Goal: Task Accomplishment & Management: Complete application form

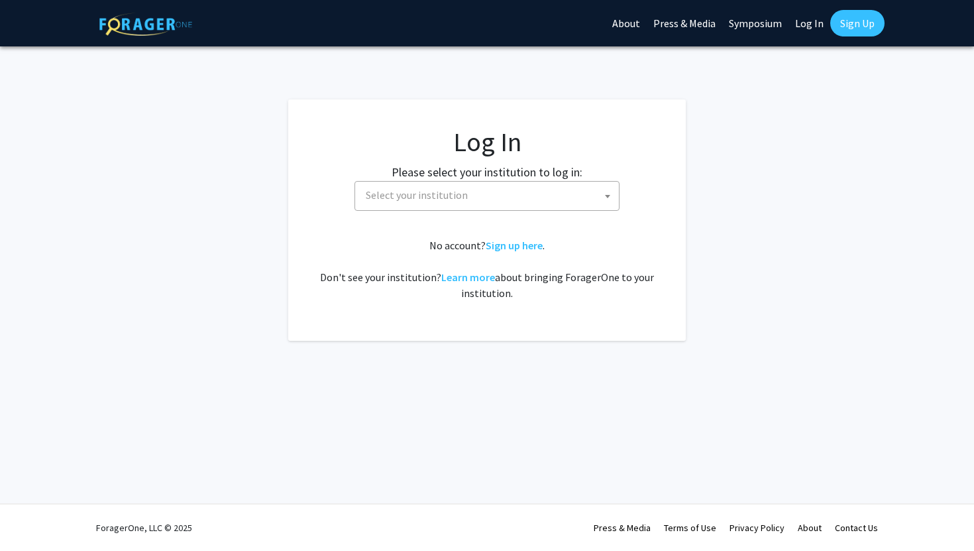
click at [542, 195] on span "Select your institution" at bounding box center [489, 195] width 258 height 27
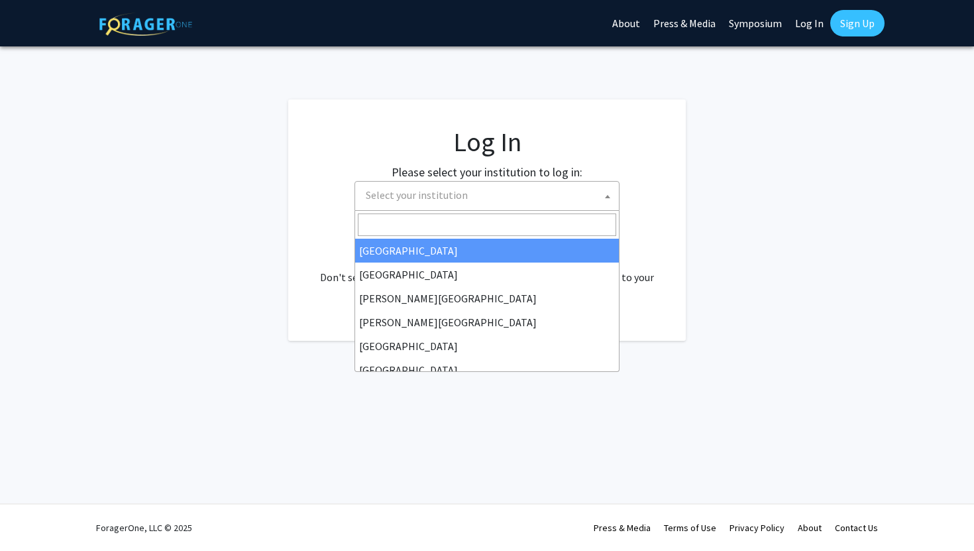
select select "34"
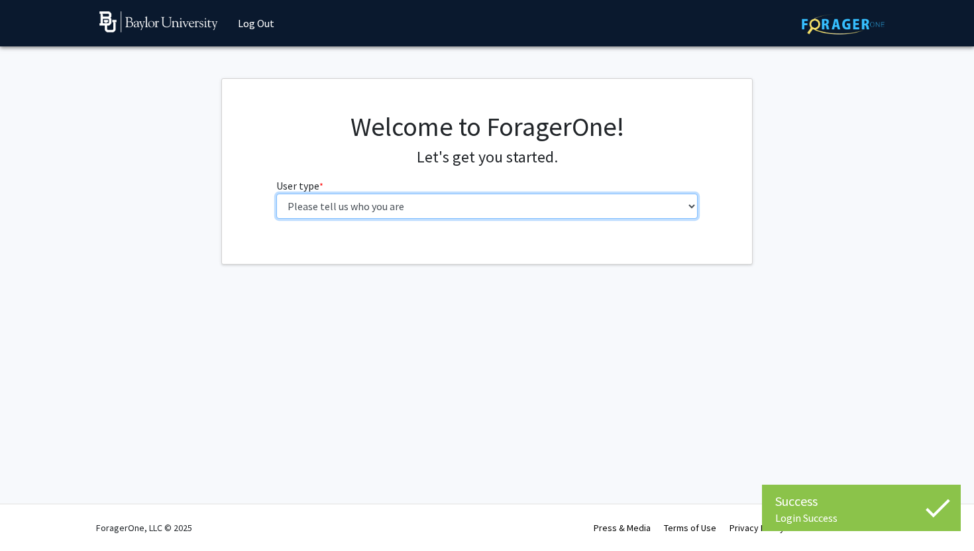
click at [525, 208] on select "Please tell us who you are Undergraduate Student Master's Student Doctoral Cand…" at bounding box center [487, 205] width 422 height 25
select select "1: undergrad"
click at [276, 193] on select "Please tell us who you are Undergraduate Student Master's Student Doctoral Cand…" at bounding box center [487, 205] width 422 height 25
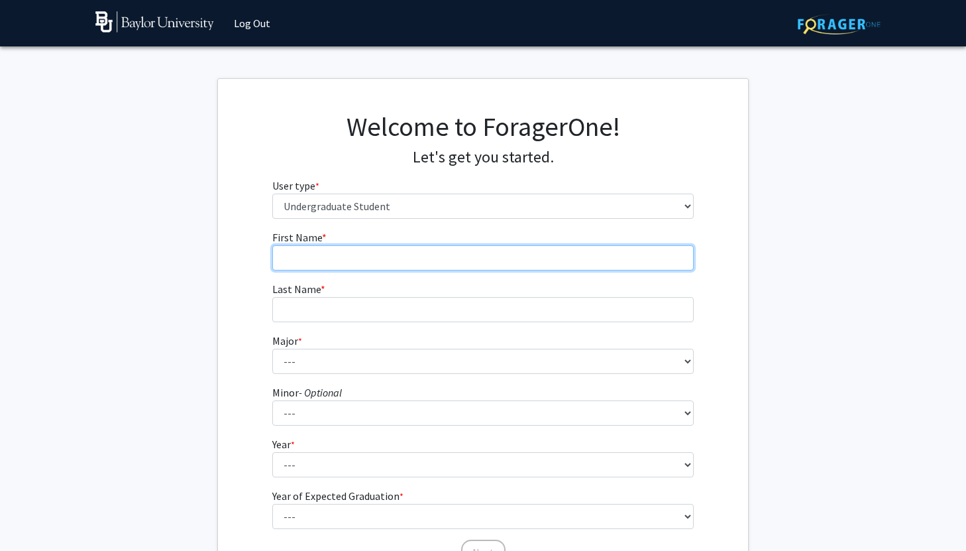
click at [636, 255] on input "First Name * required" at bounding box center [483, 257] width 422 height 25
type input "Ain"
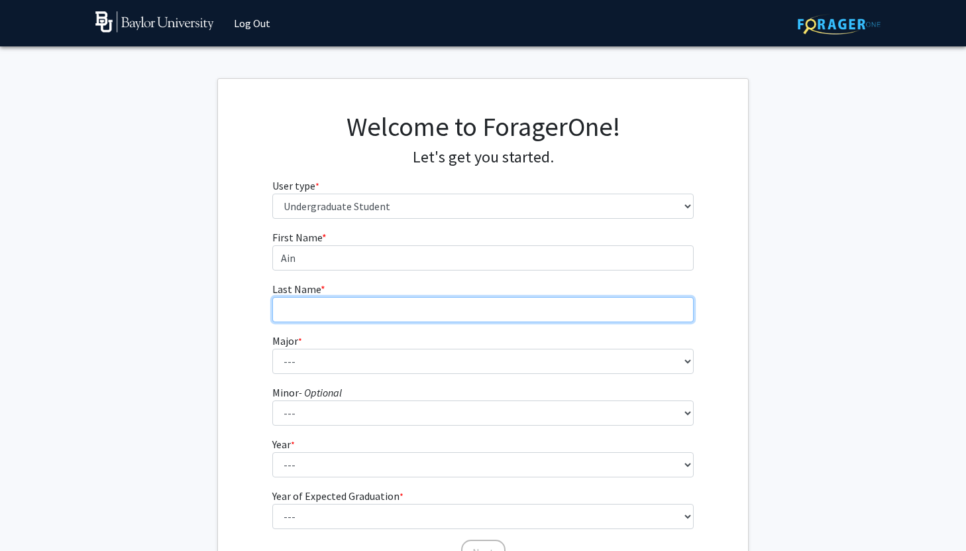
click at [562, 315] on input "Last Name * required" at bounding box center [483, 309] width 422 height 25
type input "Jun"
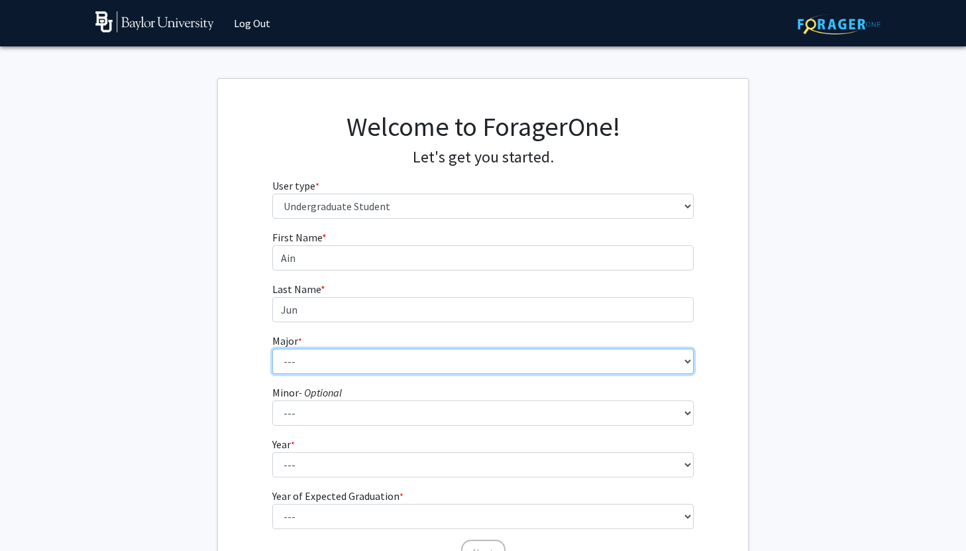
click at [525, 365] on select "--- Accounting American Studies Anthropology Apparel Design & Product Developme…" at bounding box center [483, 360] width 422 height 25
select select "86: 2751"
click at [272, 348] on select "--- Accounting American Studies Anthropology Apparel Design & Product Developme…" at bounding box center [483, 360] width 422 height 25
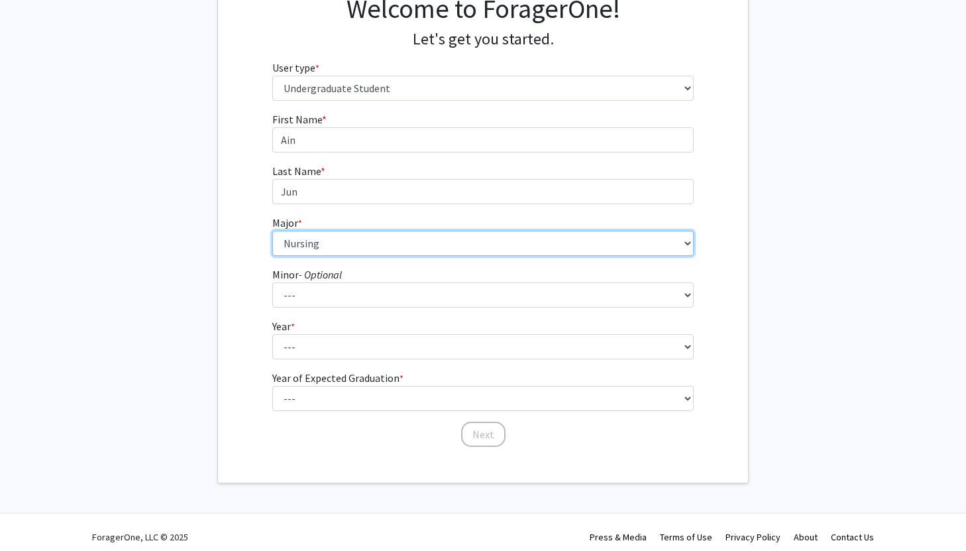
scroll to position [127, 0]
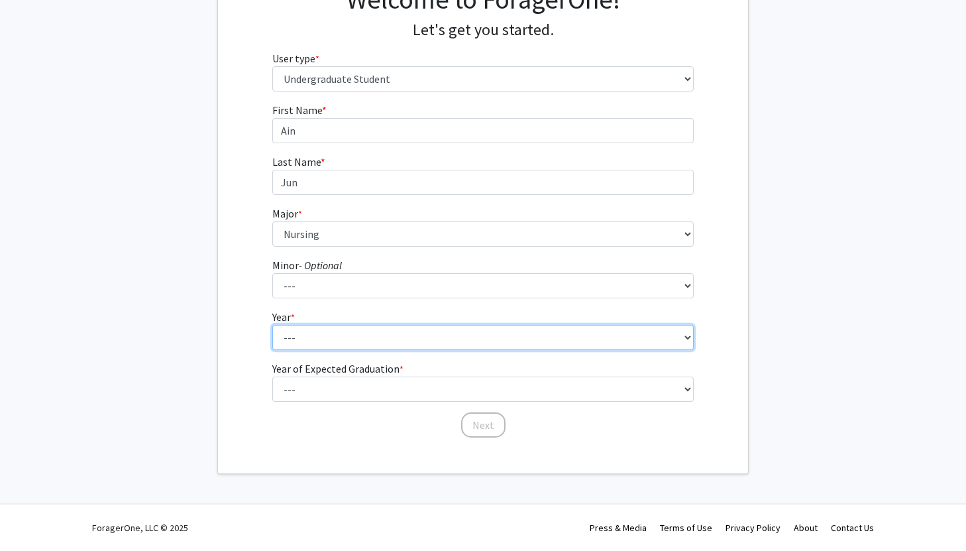
click at [442, 332] on select "--- First-year Sophomore Junior Senior Postbaccalaureate Certificate" at bounding box center [483, 337] width 422 height 25
select select "2: sophomore"
click at [272, 325] on select "--- First-year Sophomore Junior Senior Postbaccalaureate Certificate" at bounding box center [483, 337] width 422 height 25
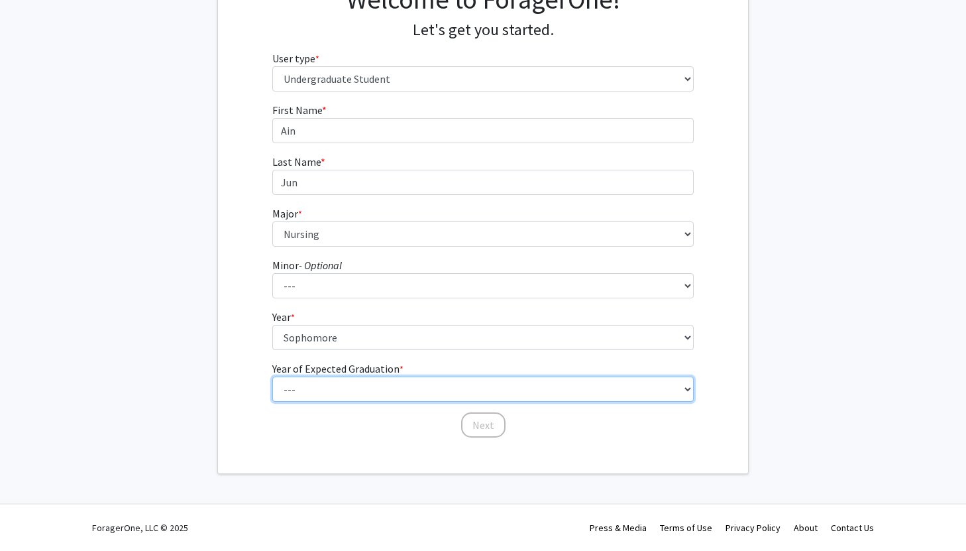
click at [413, 389] on select "--- 2025 2026 2027 2028 2029 2030 2031 2032 2033 2034" at bounding box center [483, 388] width 422 height 25
select select "4: 2028"
click at [272, 376] on select "--- 2025 2026 2027 2028 2029 2030 2031 2032 2033 2034" at bounding box center [483, 388] width 422 height 25
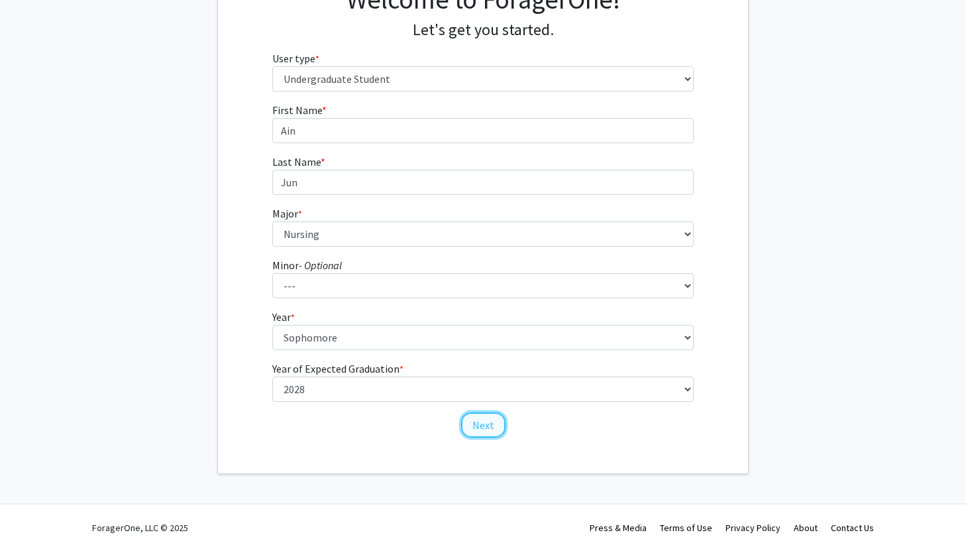
click at [480, 428] on button "Next" at bounding box center [483, 424] width 44 height 25
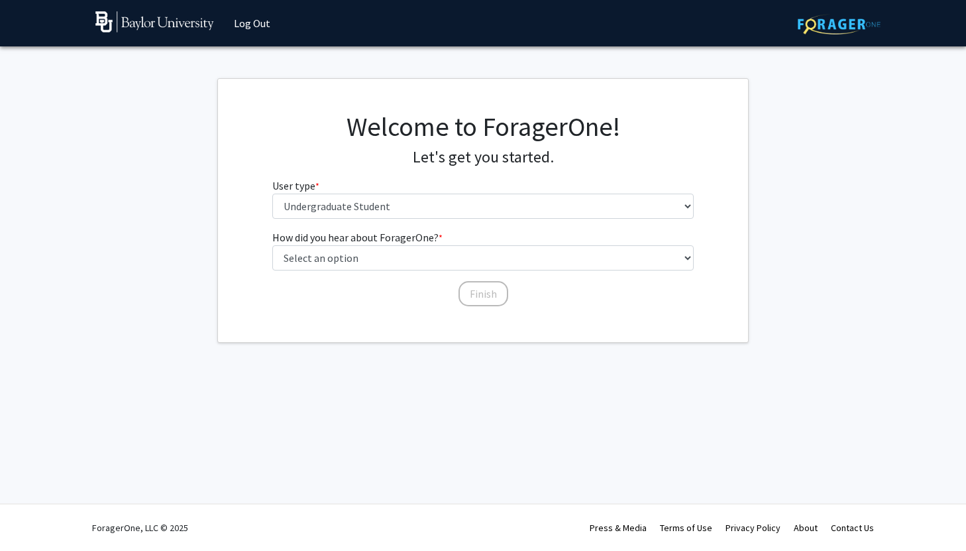
scroll to position [0, 0]
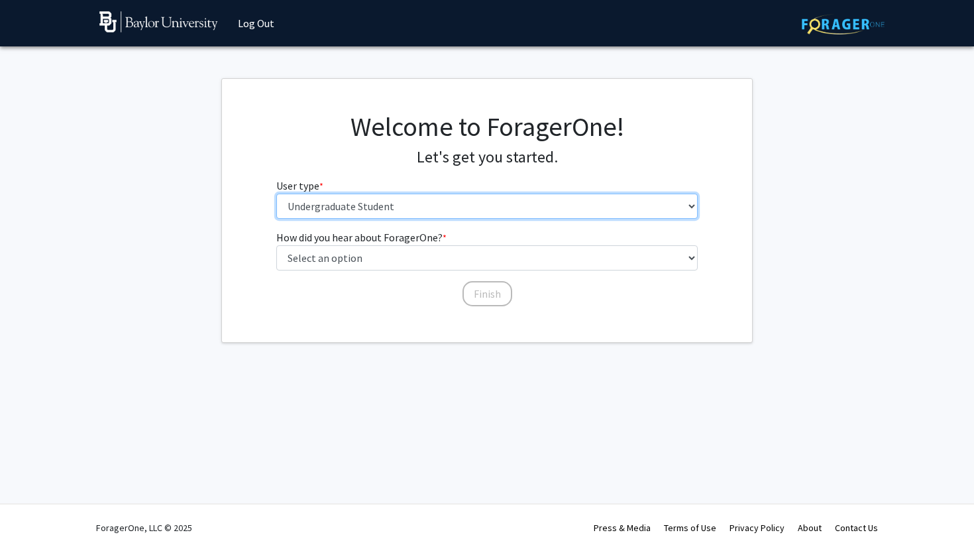
click at [542, 202] on select "Please tell us who you are Undergraduate Student Master's Student Doctoral Cand…" at bounding box center [487, 205] width 422 height 25
click at [276, 193] on select "Please tell us who you are Undergraduate Student Master's Student Doctoral Cand…" at bounding box center [487, 205] width 422 height 25
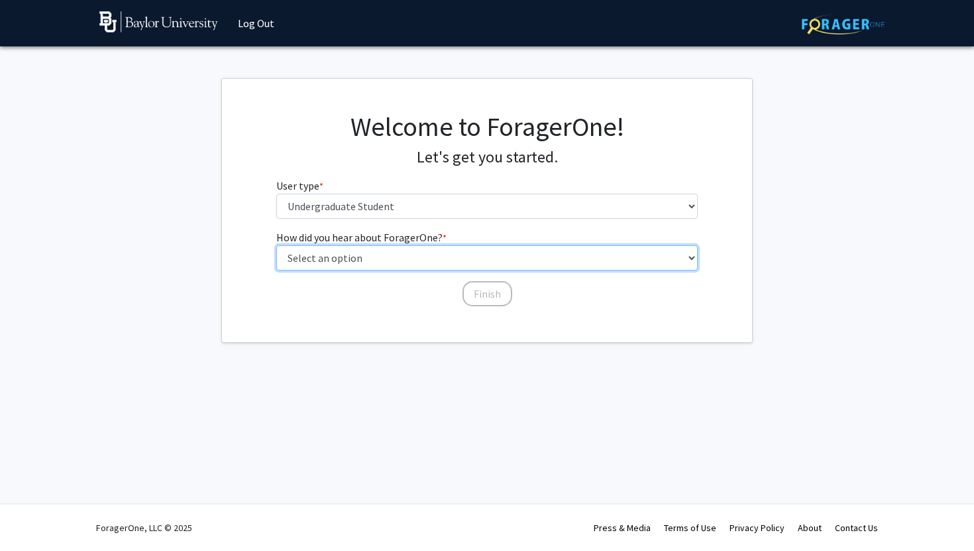
click at [486, 246] on select "Select an option Peer/student recommendation Faculty/staff recommendation Unive…" at bounding box center [487, 257] width 422 height 25
select select "5: other"
click at [276, 245] on select "Select an option Peer/student recommendation Faculty/staff recommendation Unive…" at bounding box center [487, 257] width 422 height 25
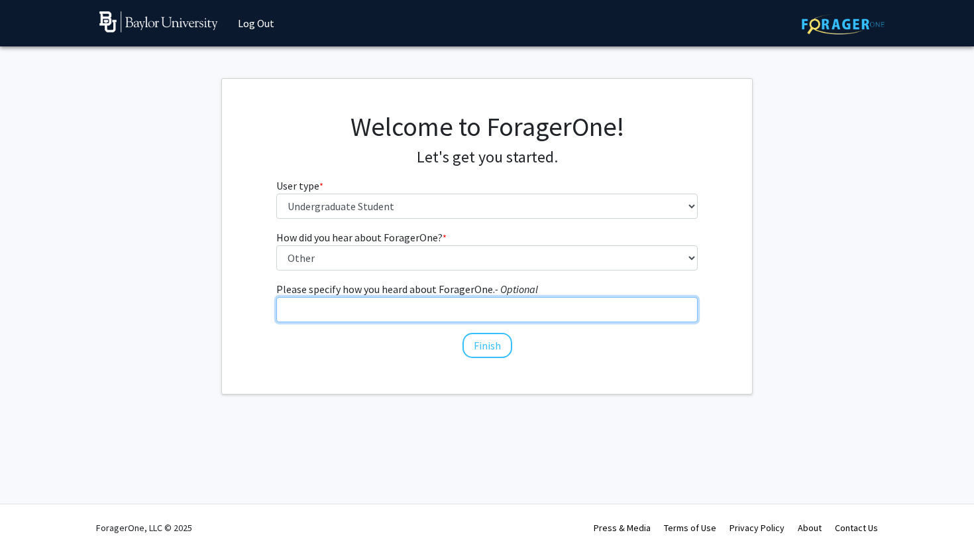
click at [470, 312] on input "Please specify how you heard about ForagerOne. - Optional" at bounding box center [487, 309] width 422 height 25
type input "BMSA research interest workshop"
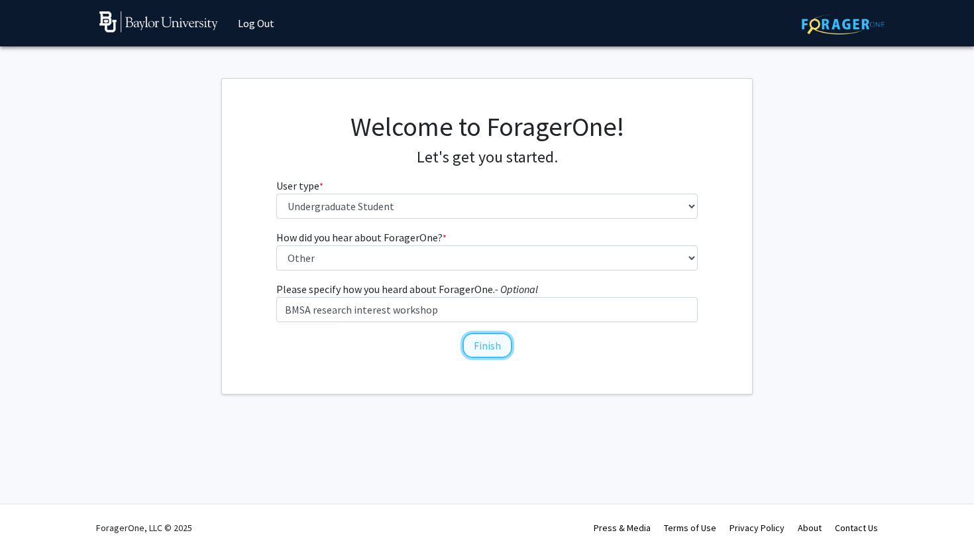
click at [490, 350] on button "Finish" at bounding box center [487, 345] width 50 height 25
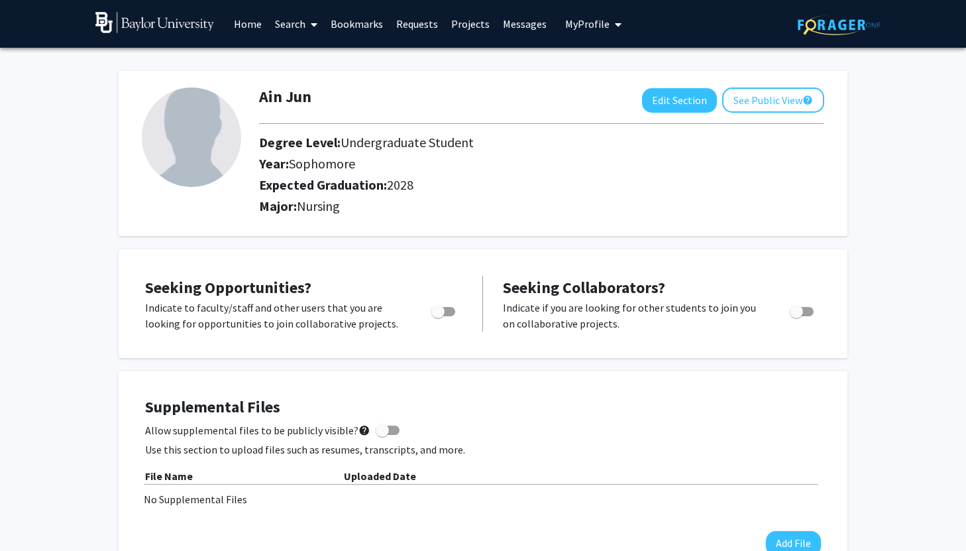
click at [315, 23] on icon at bounding box center [314, 24] width 7 height 11
click at [476, 94] on div "Ain Jun Edit Section See Public View help" at bounding box center [541, 99] width 585 height 25
click at [463, 24] on link "Projects" at bounding box center [471, 24] width 52 height 46
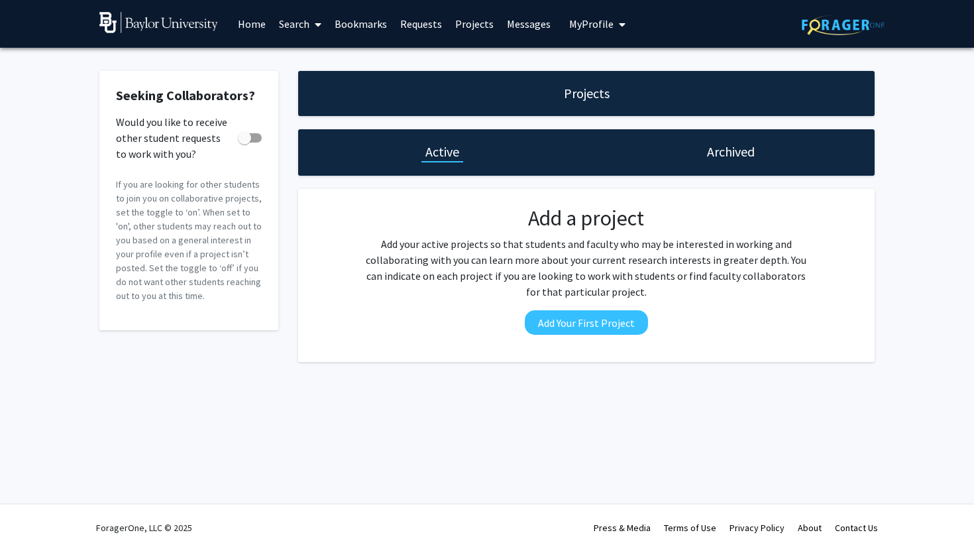
click at [252, 26] on link "Home" at bounding box center [251, 24] width 41 height 46
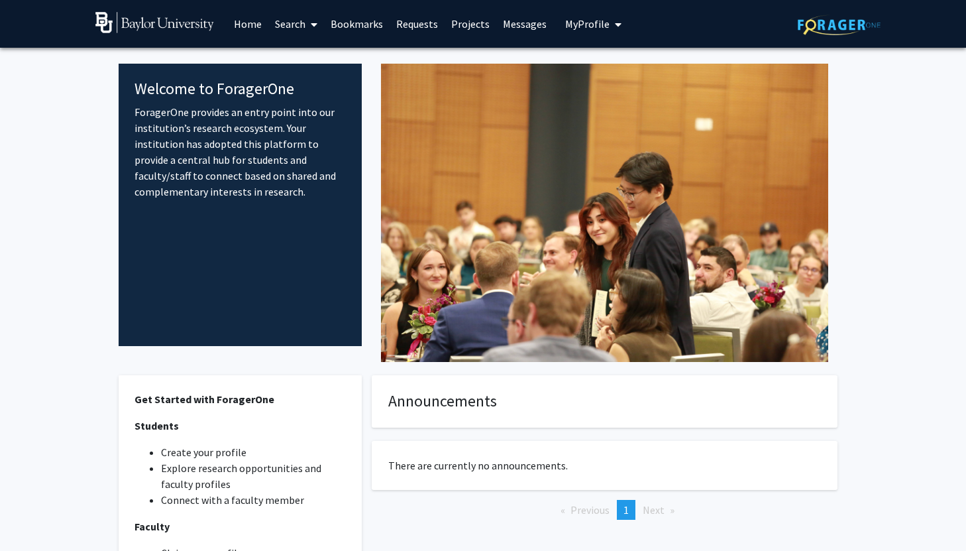
click at [289, 26] on link "Search" at bounding box center [296, 24] width 56 height 46
click at [300, 58] on span "Faculty/Staff" at bounding box center [316, 61] width 97 height 26
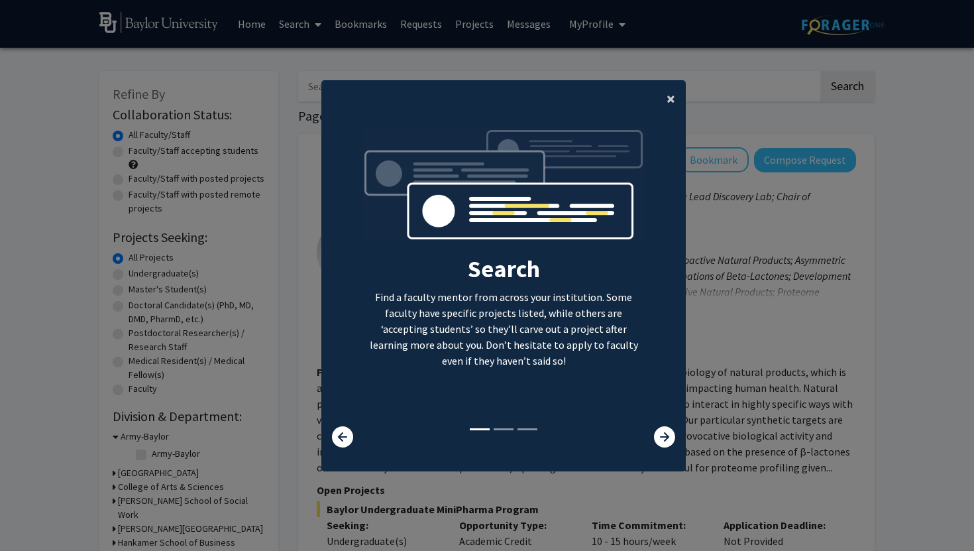
click at [668, 99] on span "×" at bounding box center [670, 98] width 9 height 21
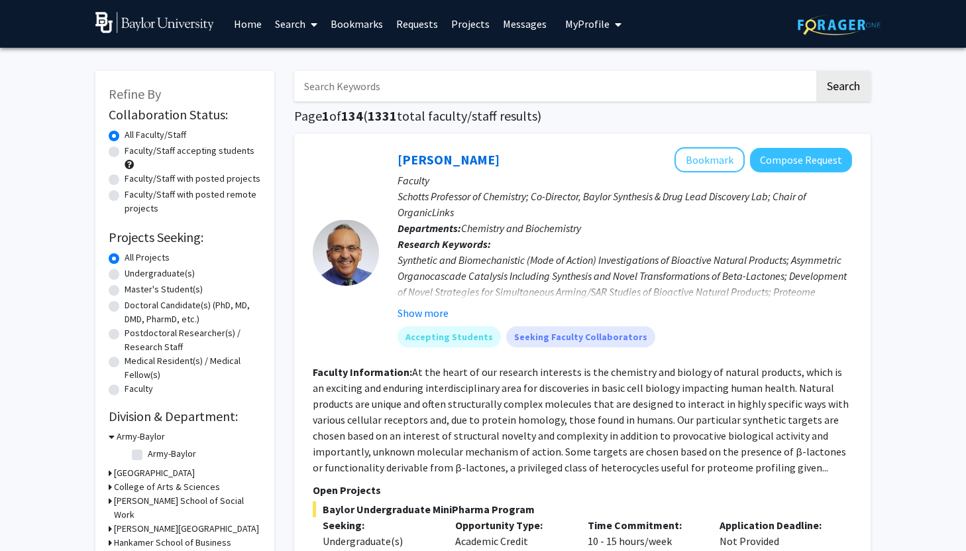
scroll to position [28, 0]
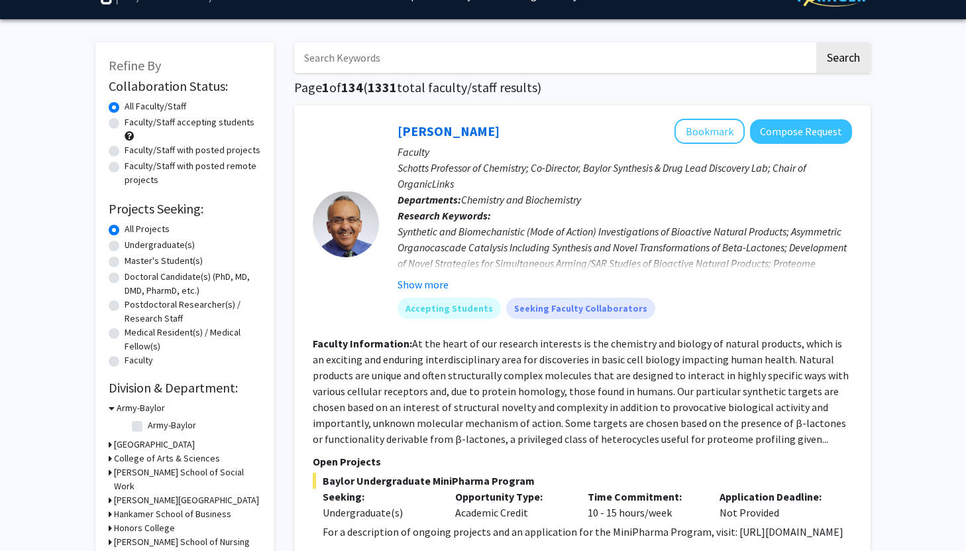
click at [125, 246] on label "Undergraduate(s)" at bounding box center [160, 245] width 70 height 14
click at [125, 246] on input "Undergraduate(s)" at bounding box center [129, 242] width 9 height 9
radio input "true"
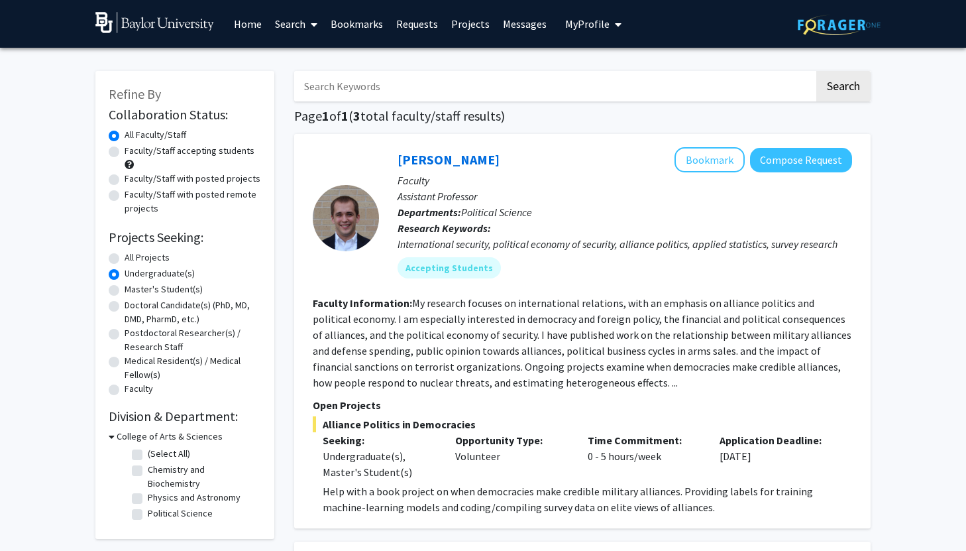
click at [125, 152] on label "Faculty/Staff accepting students" at bounding box center [190, 151] width 130 height 14
click at [125, 152] on input "Faculty/Staff accepting students" at bounding box center [129, 148] width 9 height 9
radio input "true"
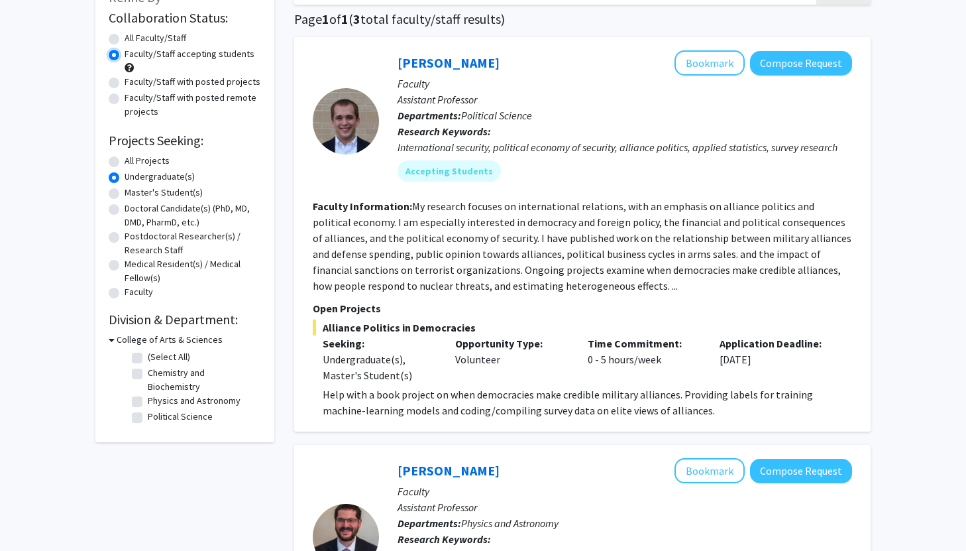
scroll to position [108, 0]
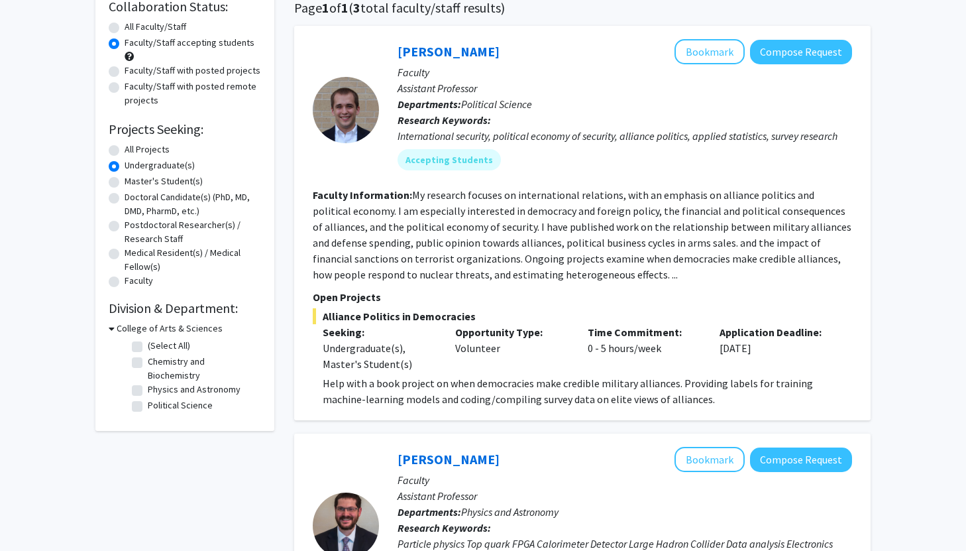
click at [111, 329] on icon at bounding box center [112, 328] width 6 height 14
click at [111, 329] on icon at bounding box center [110, 328] width 3 height 14
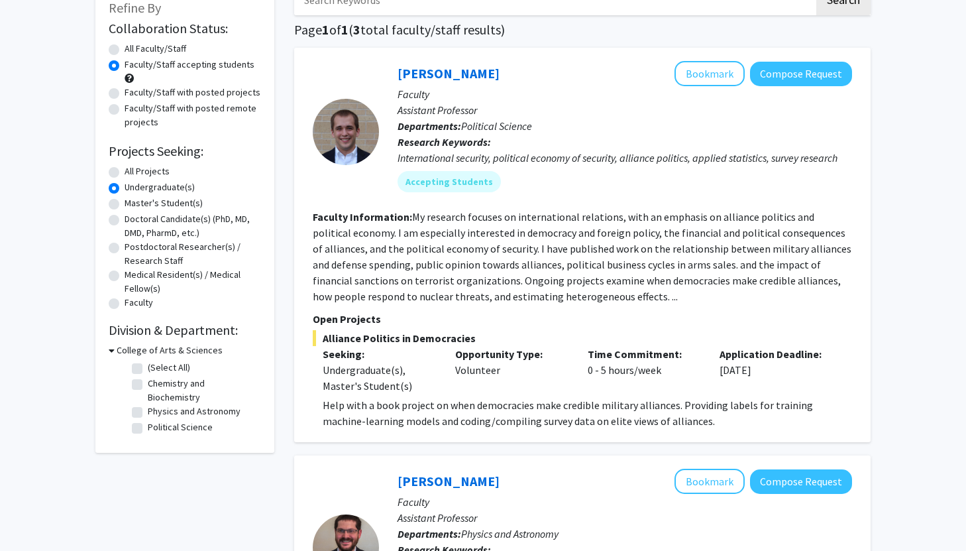
scroll to position [89, 0]
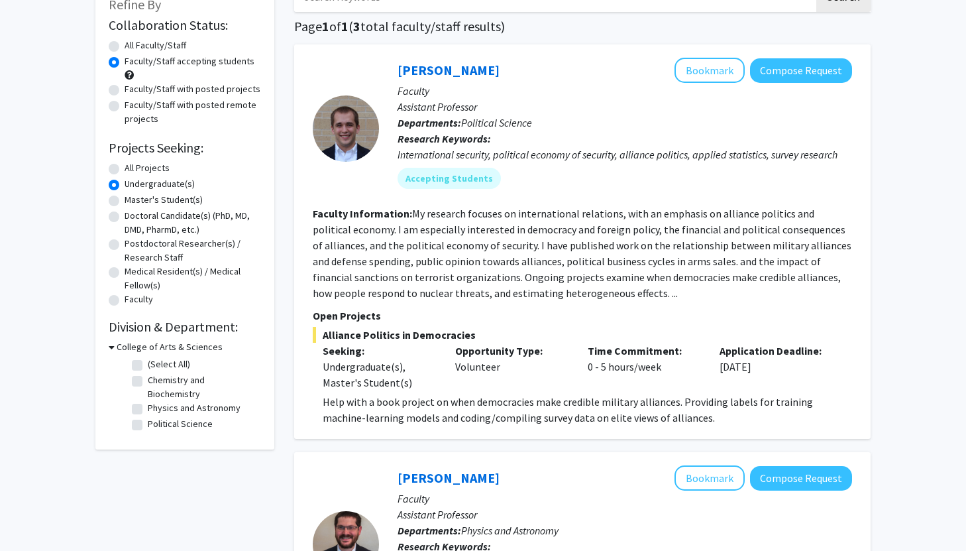
click at [148, 383] on label "Chemistry and Biochemistry" at bounding box center [203, 387] width 110 height 28
click at [148, 382] on input "Chemistry and Biochemistry" at bounding box center [152, 377] width 9 height 9
checkbox input "true"
